Goal: Find specific page/section: Find specific page/section

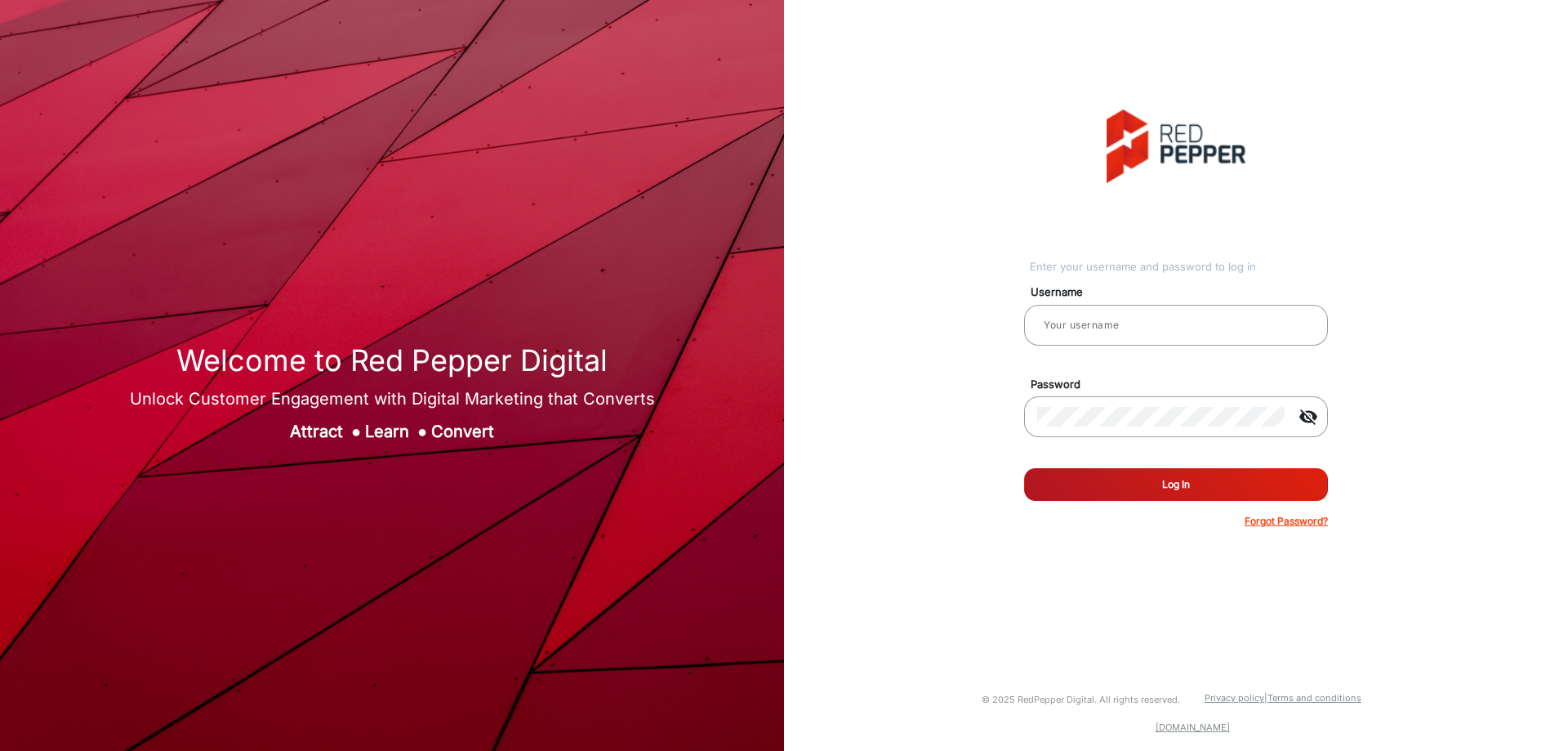
type input "CSTeam_Briefing Form"
click at [1149, 487] on button "Log In" at bounding box center [1176, 484] width 304 height 33
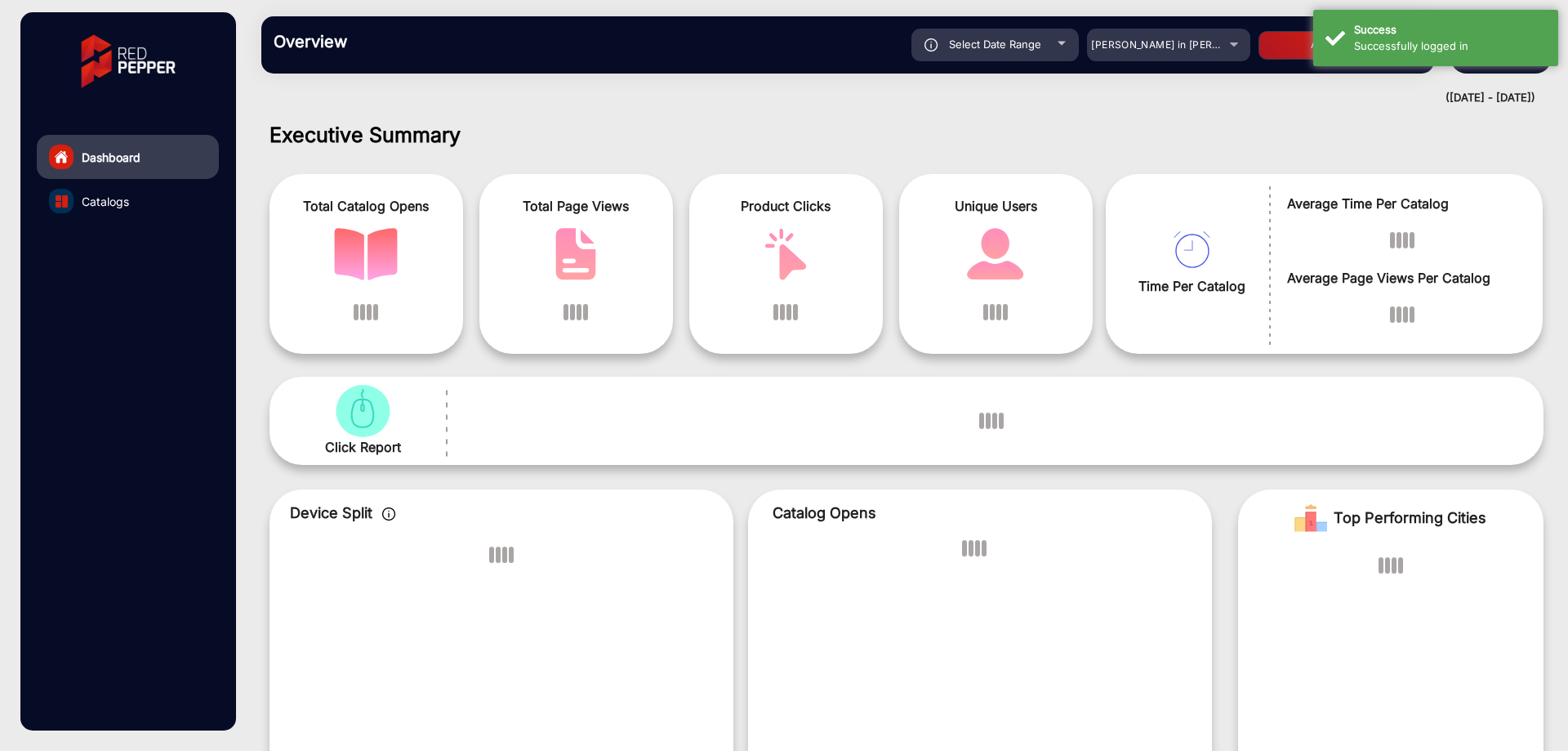
scroll to position [12, 0]
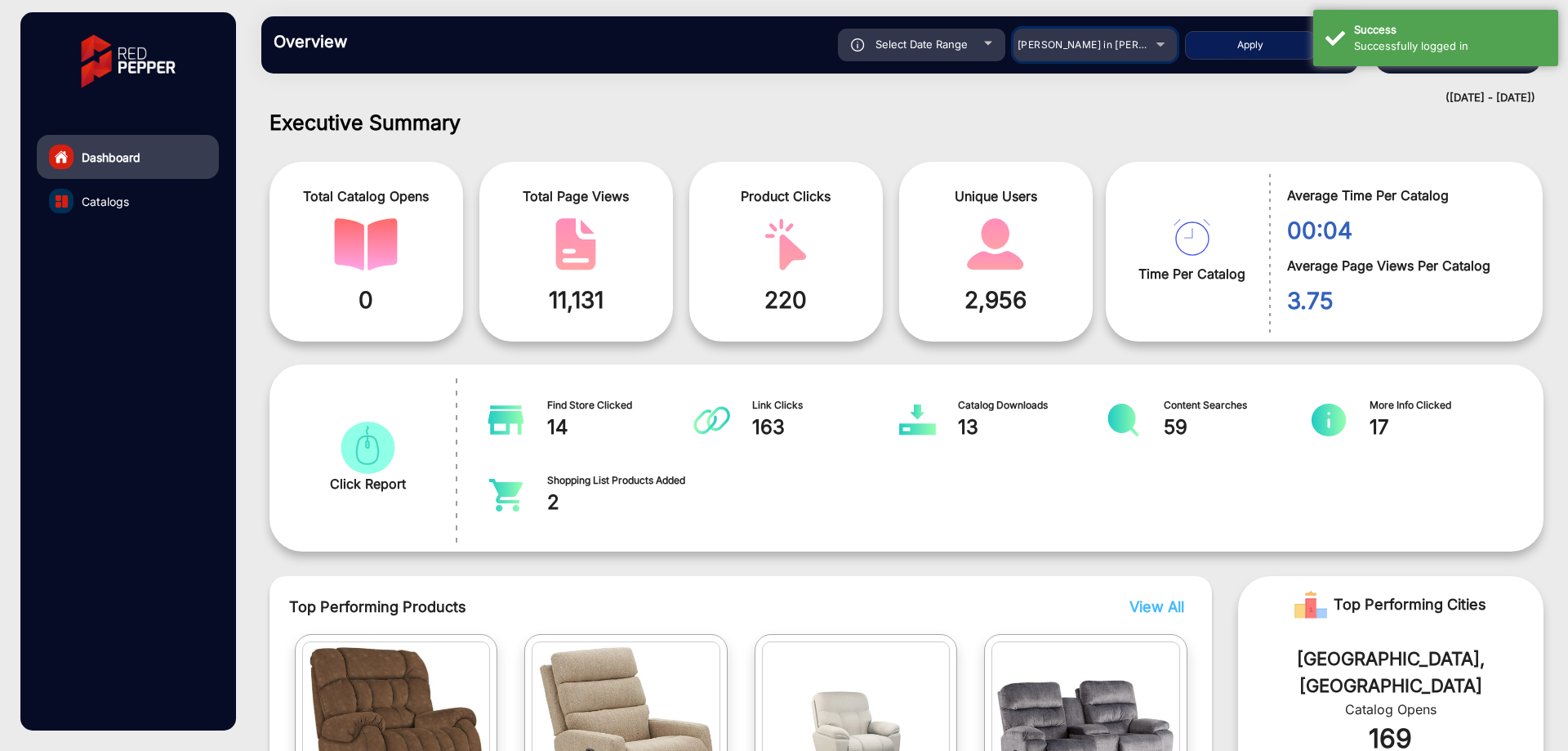
click at [1080, 34] on mat-select "[PERSON_NAME] in [PERSON_NAME]" at bounding box center [1095, 45] width 164 height 33
click at [1082, 45] on span "[PERSON_NAME] in [PERSON_NAME]" at bounding box center [1107, 44] width 181 height 12
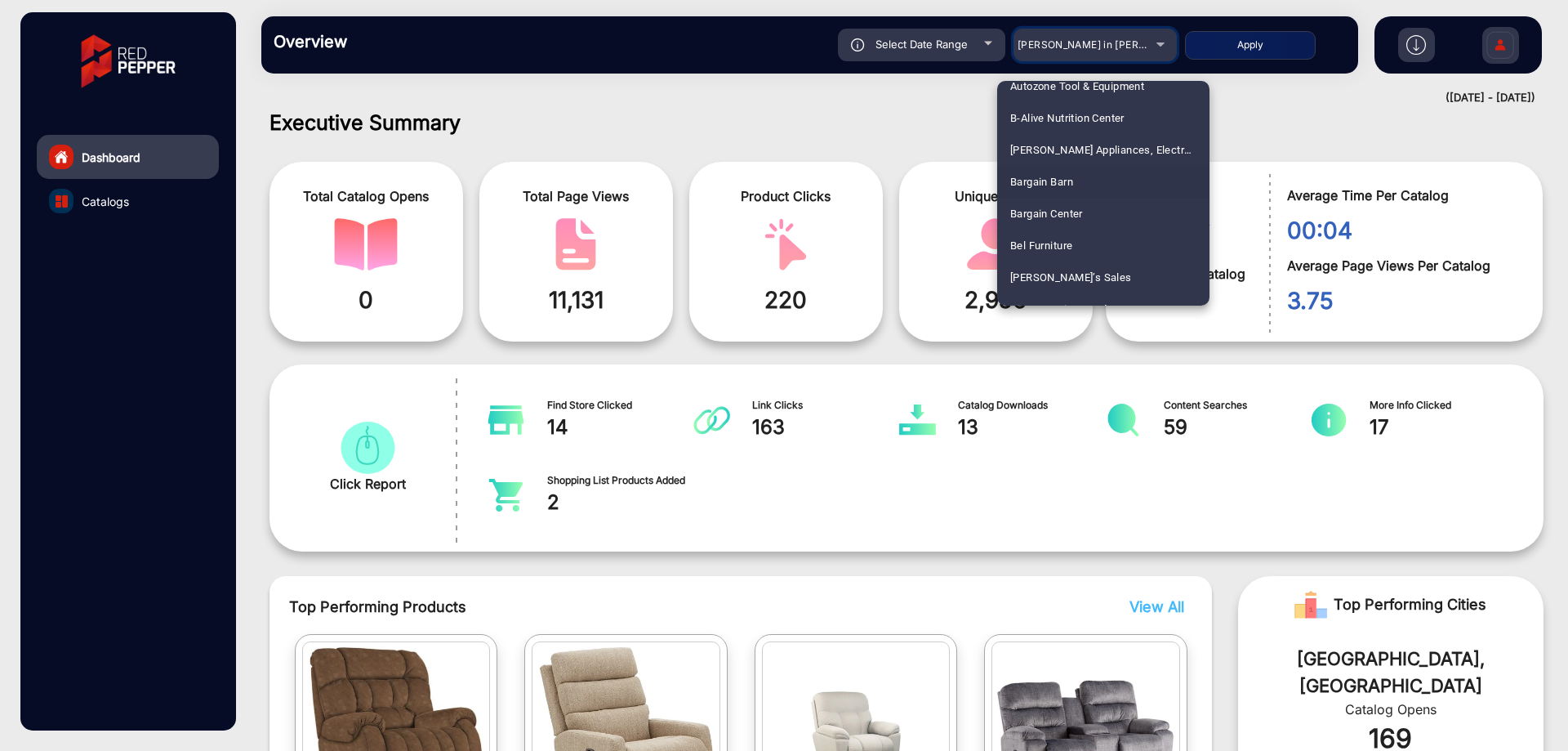
scroll to position [980, 0]
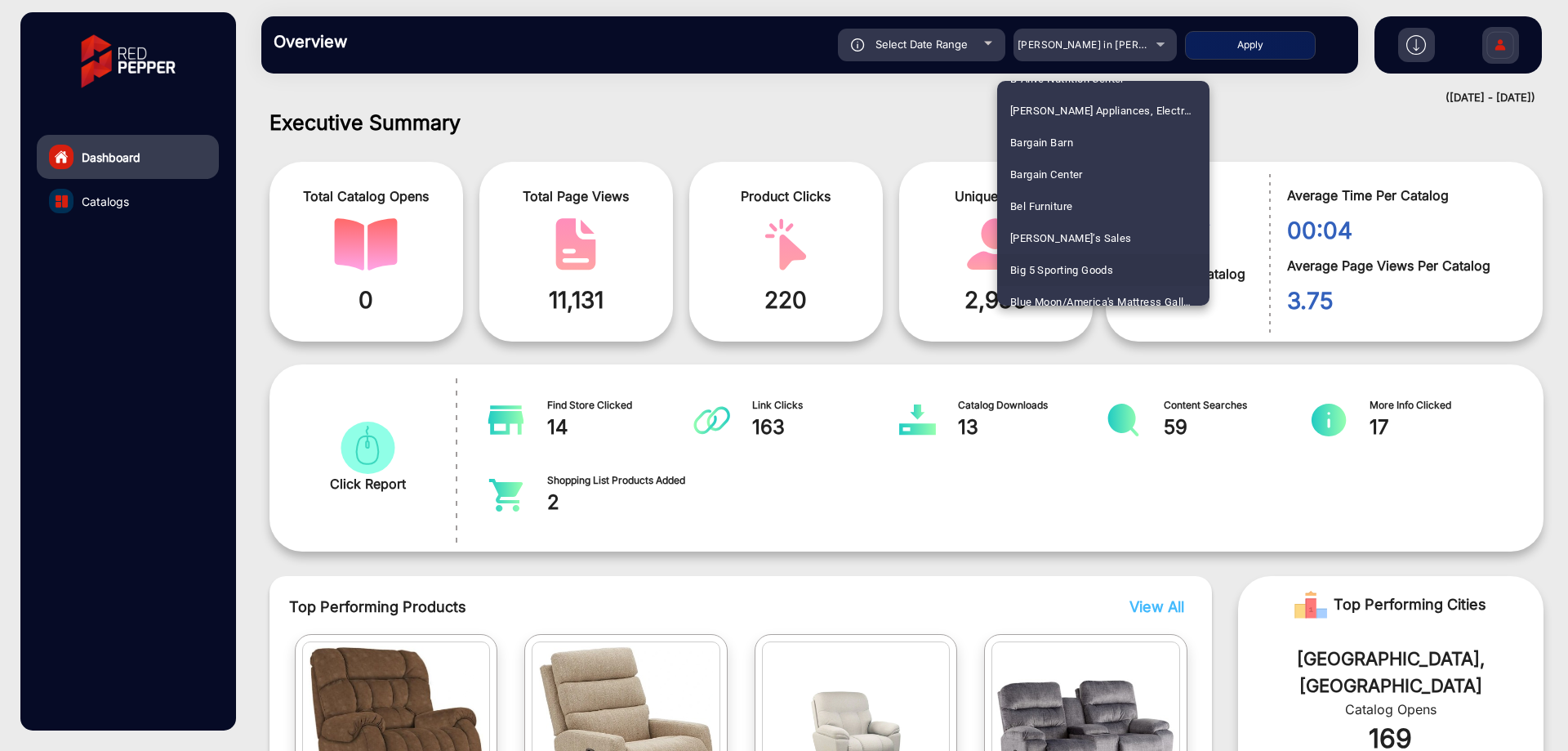
click at [1075, 257] on span "Big 5 Sporting Goods" at bounding box center [1061, 270] width 103 height 32
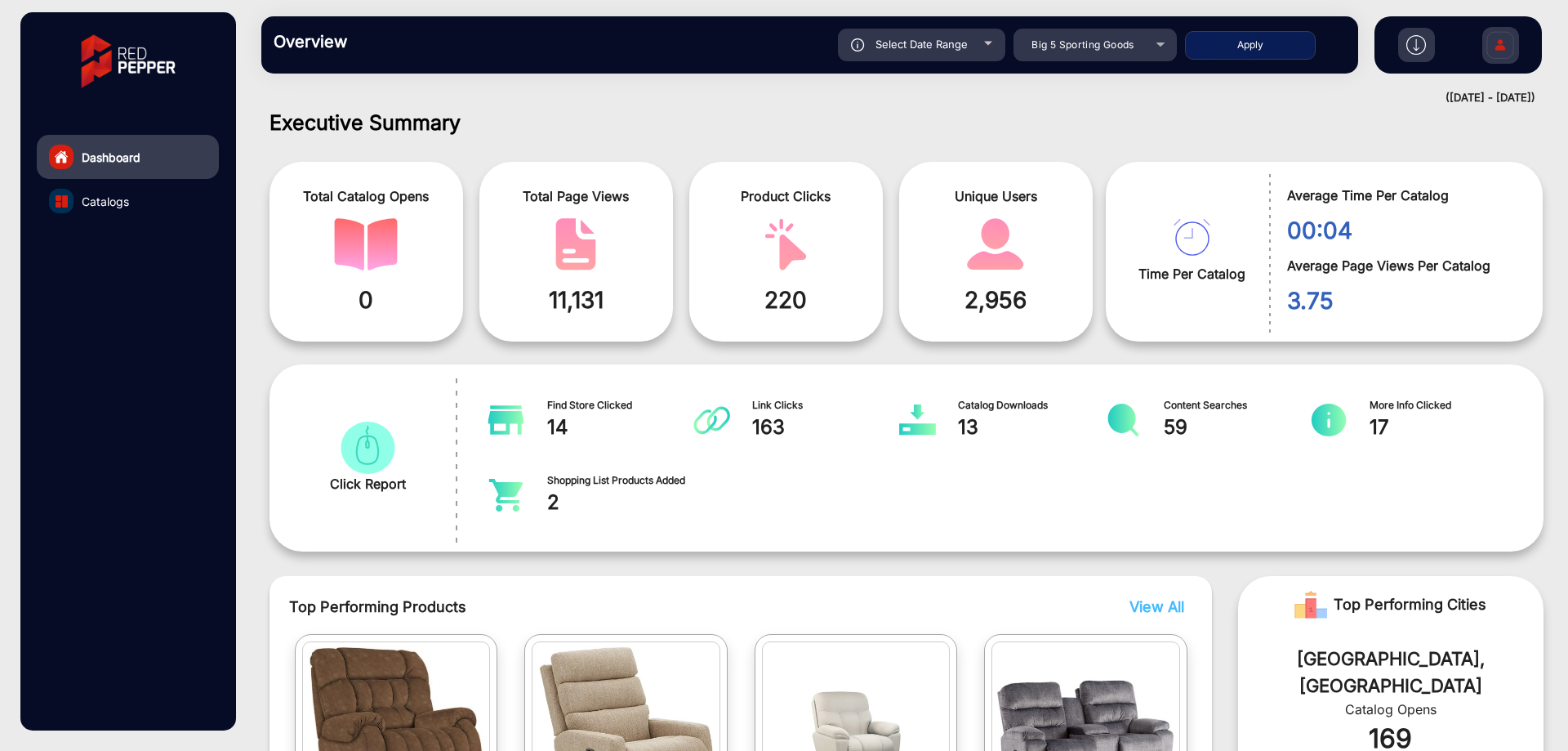
click at [982, 34] on div "Select Date Range" at bounding box center [922, 45] width 168 height 33
type input "[DATE]"
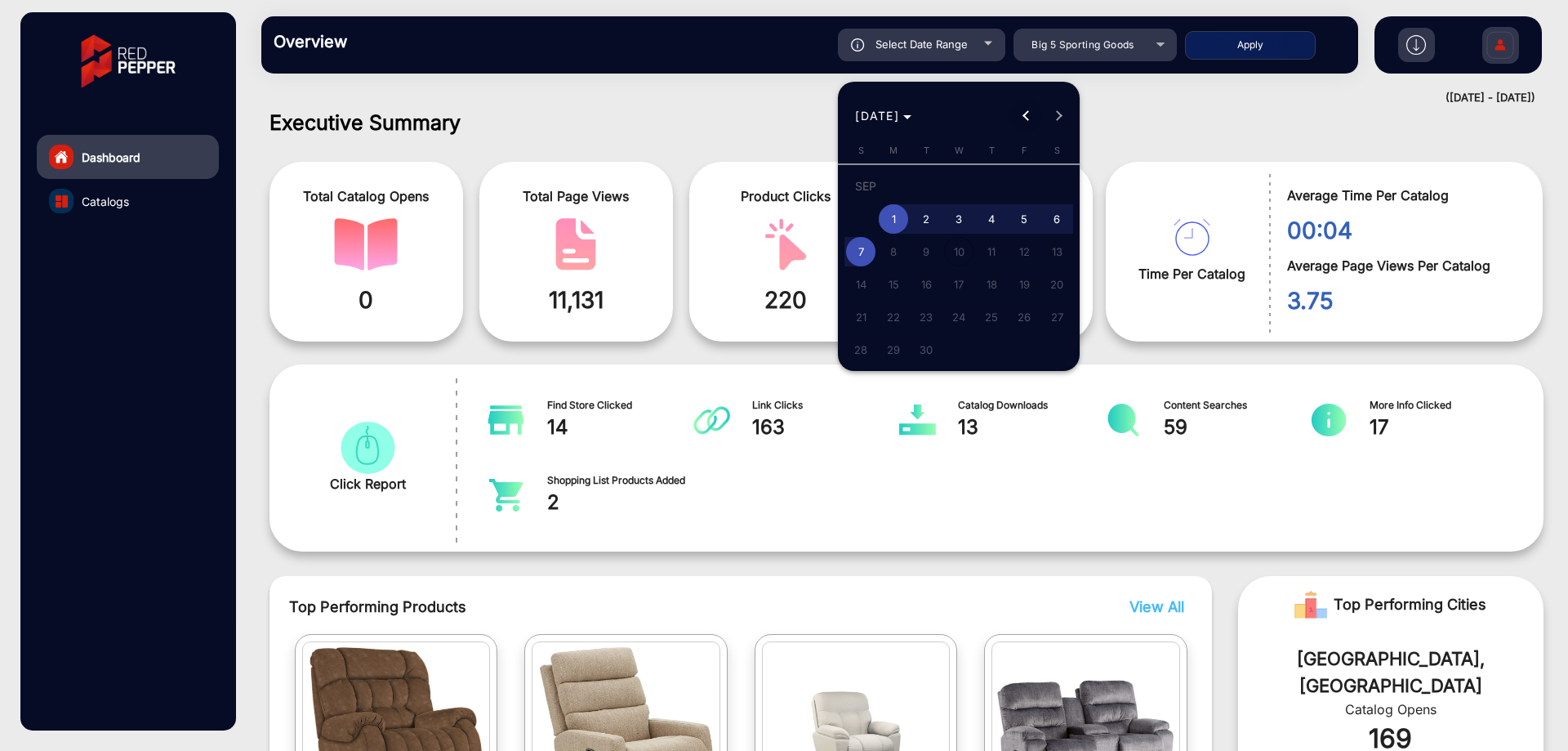
click at [1025, 115] on button "Previous month" at bounding box center [1026, 116] width 33 height 33
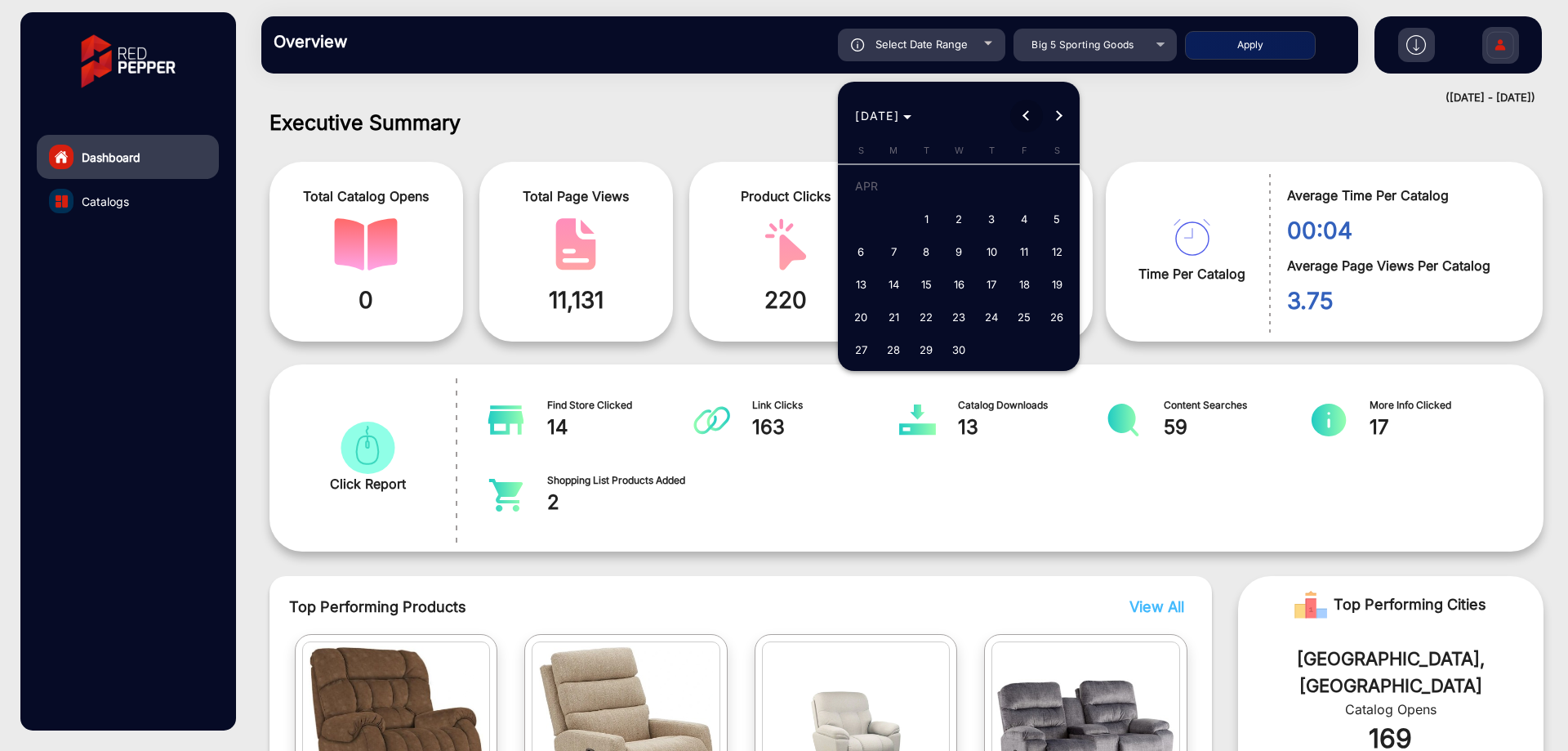
click at [1025, 115] on button "Previous month" at bounding box center [1026, 116] width 33 height 33
click at [1026, 113] on button "Previous month" at bounding box center [1026, 116] width 33 height 33
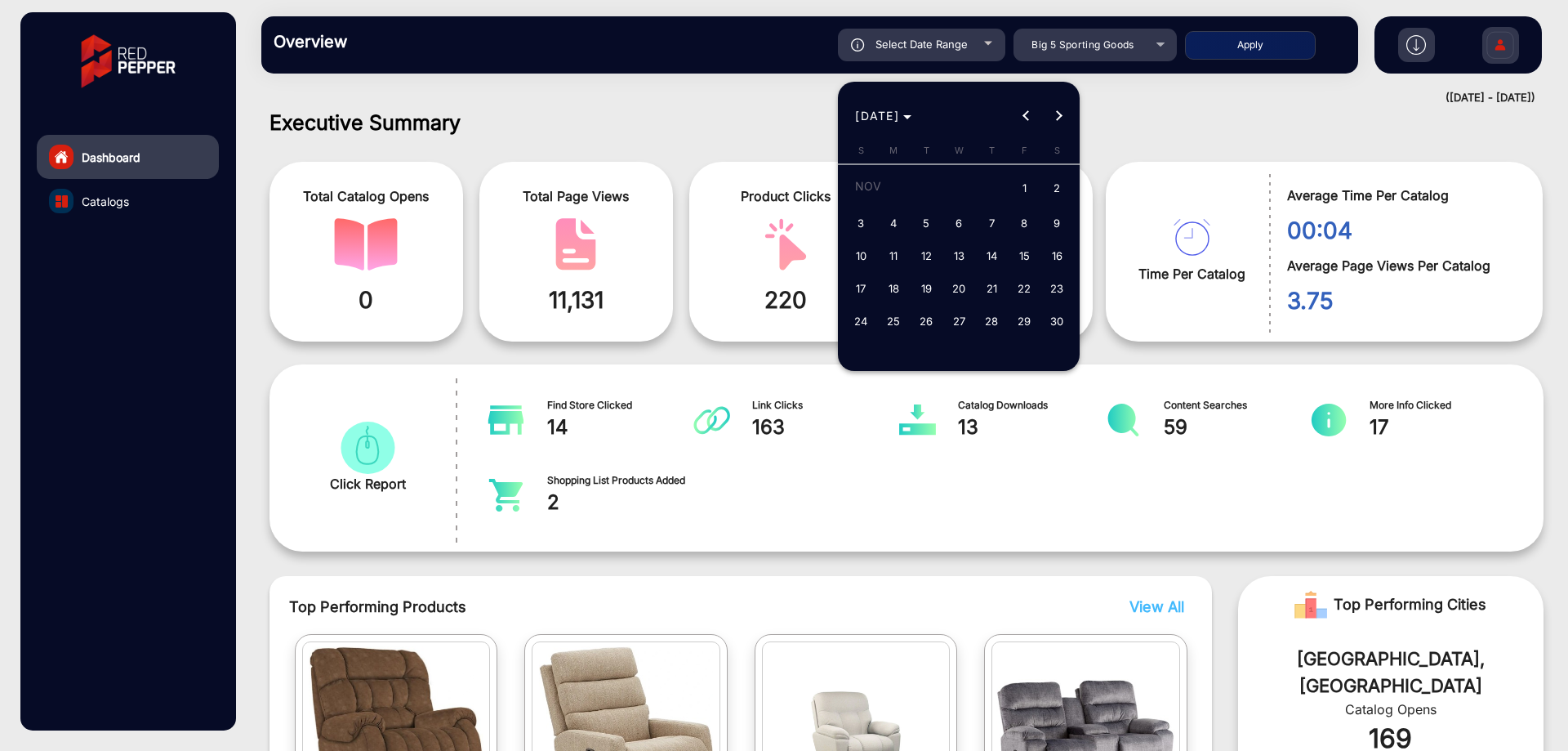
click at [888, 313] on span "25" at bounding box center [893, 320] width 29 height 29
type input "[DATE]"
click at [1047, 114] on span "Next month" at bounding box center [1059, 116] width 33 height 33
click at [954, 215] on span "4" at bounding box center [959, 218] width 29 height 29
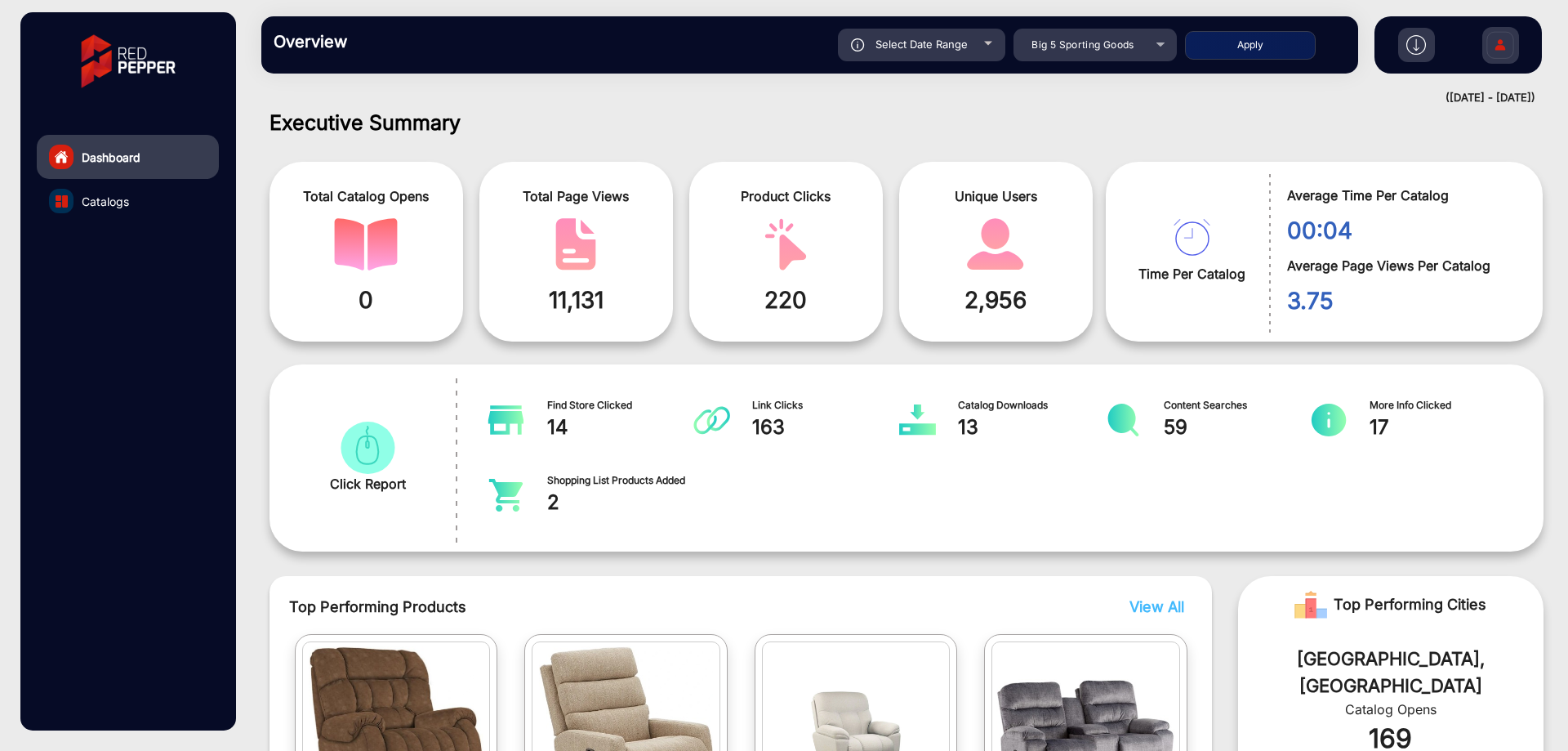
type input "[DATE]"
click at [1220, 31] on button "Apply" at bounding box center [1250, 45] width 131 height 29
type input "[DATE]"
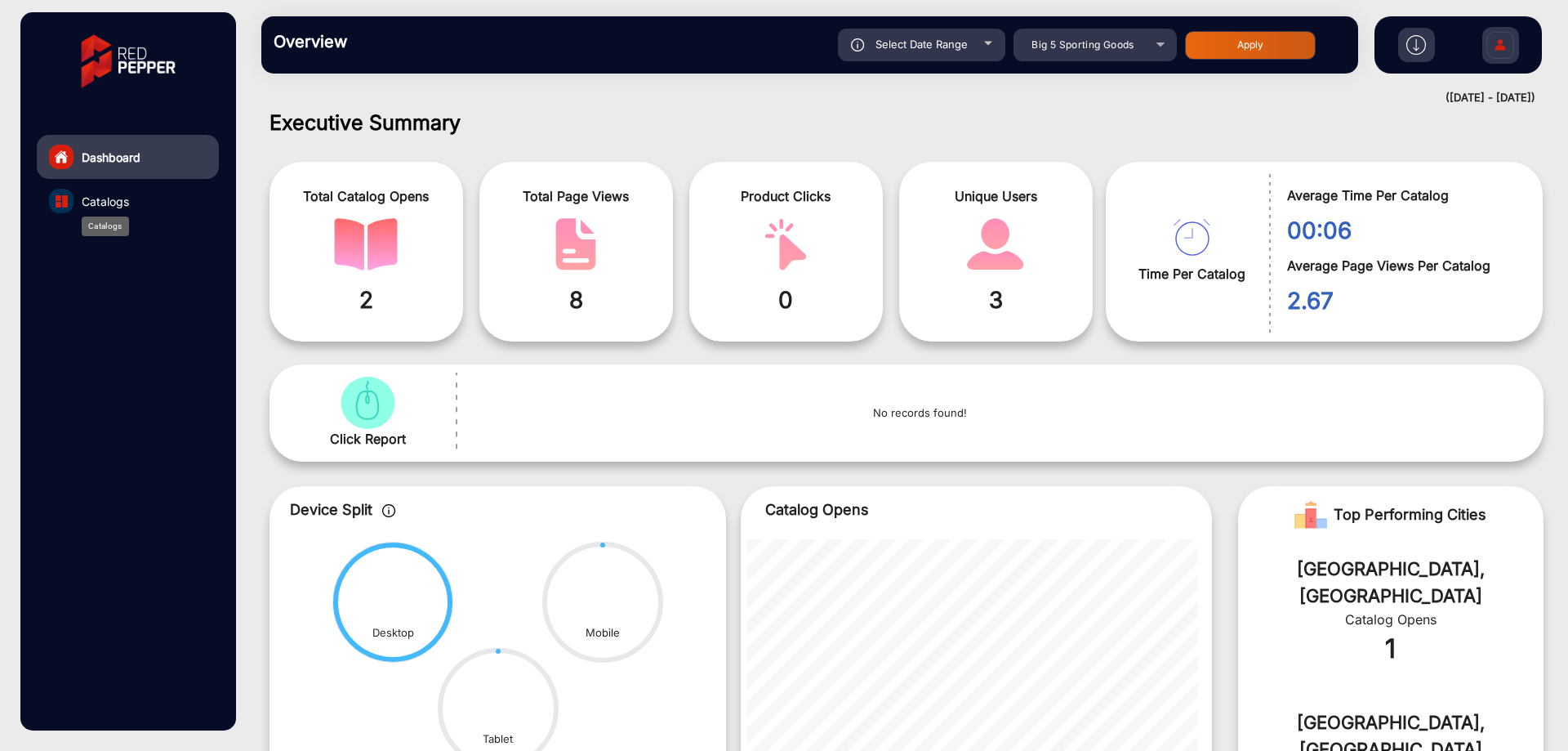
click at [104, 193] on span "Catalogs" at bounding box center [105, 200] width 47 height 17
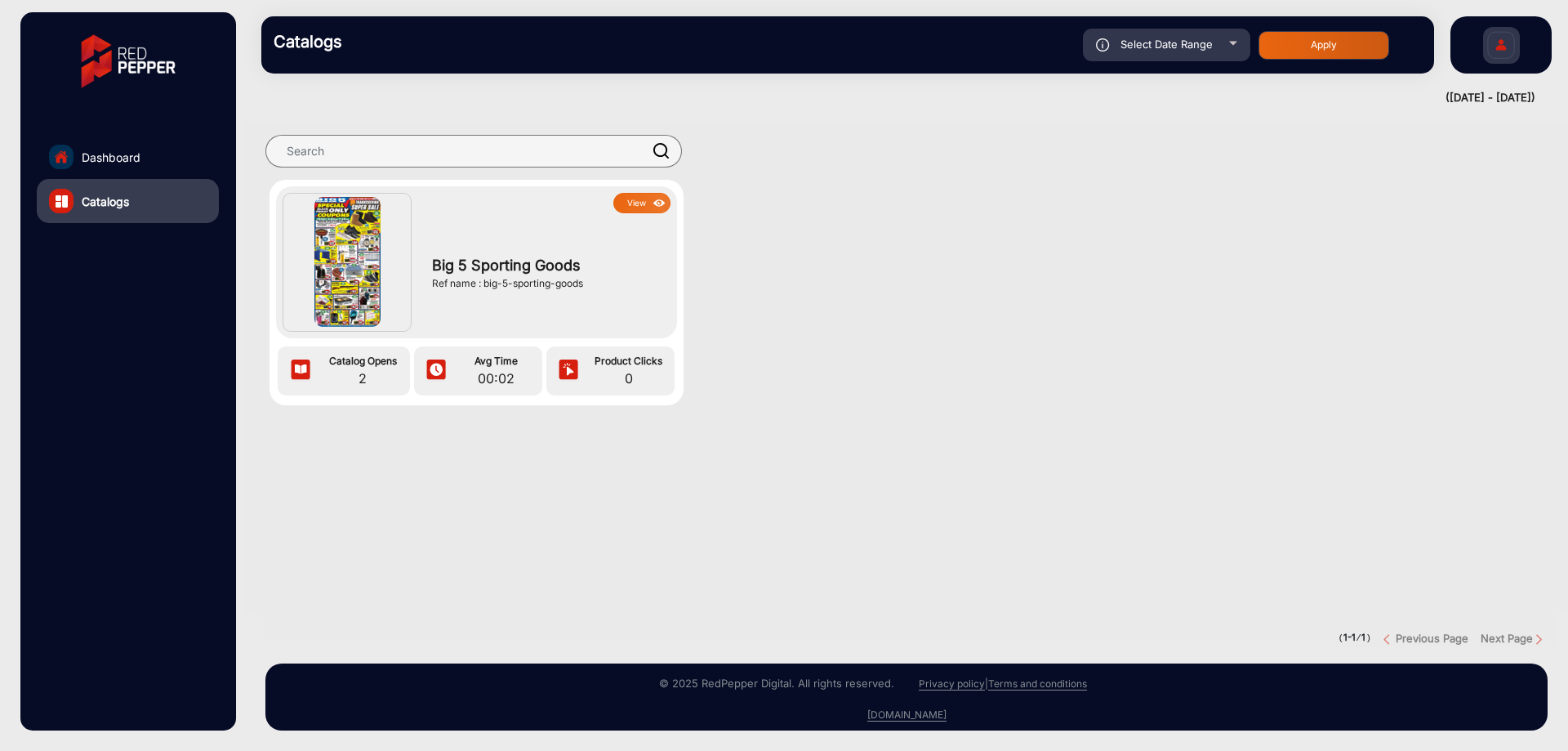
click at [660, 196] on img at bounding box center [659, 203] width 19 height 18
